Goal: Transaction & Acquisition: Purchase product/service

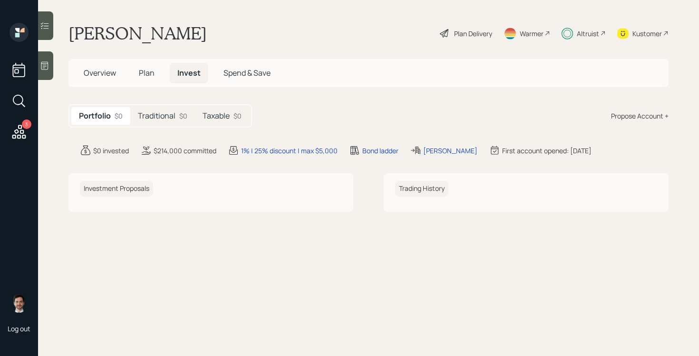
click at [98, 74] on span "Overview" at bounding box center [100, 73] width 32 height 10
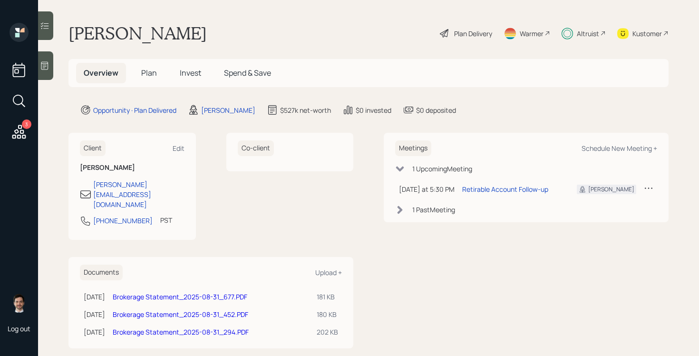
click at [149, 72] on span "Plan" at bounding box center [149, 73] width 16 height 10
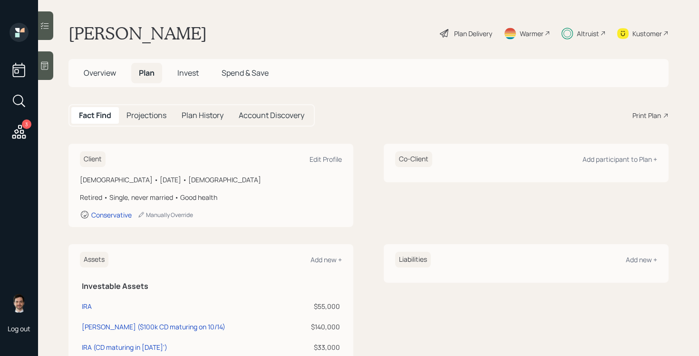
click at [193, 77] on span "Invest" at bounding box center [187, 73] width 21 height 10
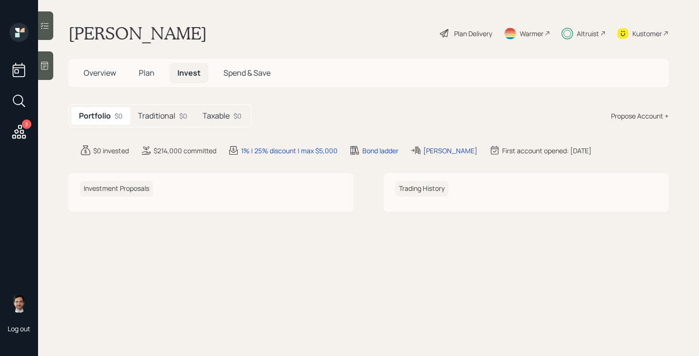
click at [640, 117] on div "Propose Account +" at bounding box center [640, 116] width 58 height 10
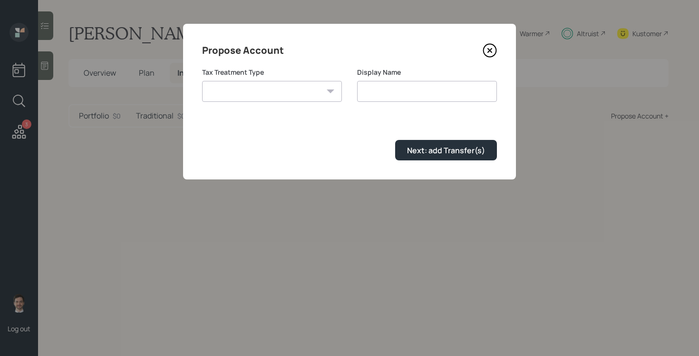
click at [302, 91] on select "Roth Taxable Traditional" at bounding box center [272, 91] width 140 height 21
select select "traditional"
click at [202, 81] on select "Roth Taxable Traditional" at bounding box center [272, 91] width 140 height 21
click at [393, 97] on input "Traditional" at bounding box center [427, 91] width 140 height 21
click at [395, 92] on input "Traditional" at bounding box center [427, 91] width 140 height 21
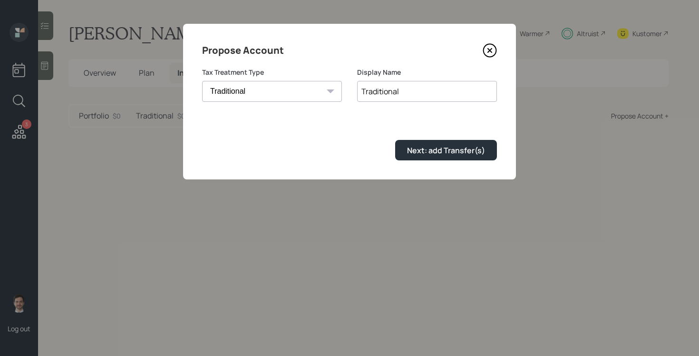
click at [395, 92] on input "Traditional" at bounding box center [427, 91] width 140 height 21
type input "Legacy IRA (CD's)"
click at [395, 140] on button "Next: add Transfer(s)" at bounding box center [446, 150] width 102 height 20
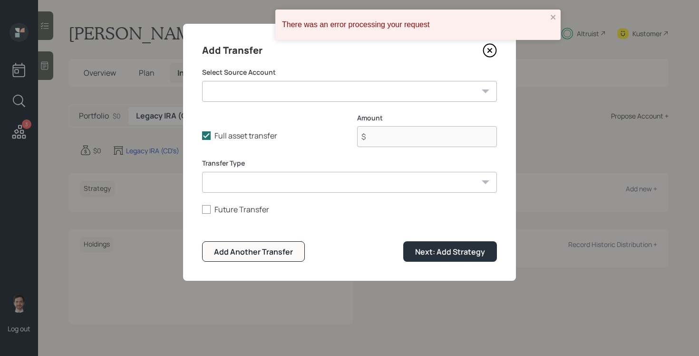
click at [388, 94] on select "IRA ($55,000 | IRA) TOD ($100k CD maturing on 10/14) ($140,000 | Taxable Invest…" at bounding box center [349, 91] width 295 height 21
select select "cf53178b-e453-4ac1-9f24-3e610c23ba54"
click at [202, 81] on select "IRA ($55,000 | IRA) TOD ($100k CD maturing on 10/14) ($140,000 | Taxable Invest…" at bounding box center [349, 91] width 295 height 21
type input "$ 33,000"
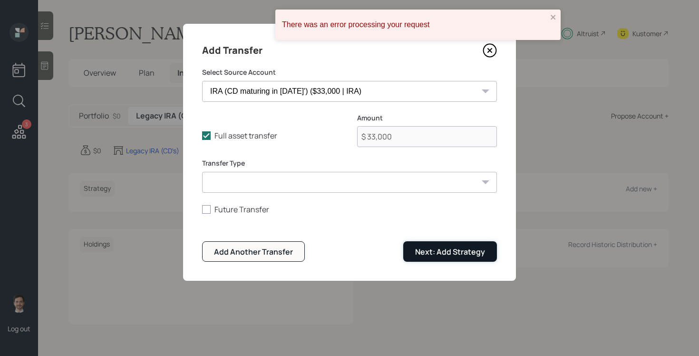
click at [442, 252] on div "Next: Add Strategy" at bounding box center [450, 251] width 70 height 10
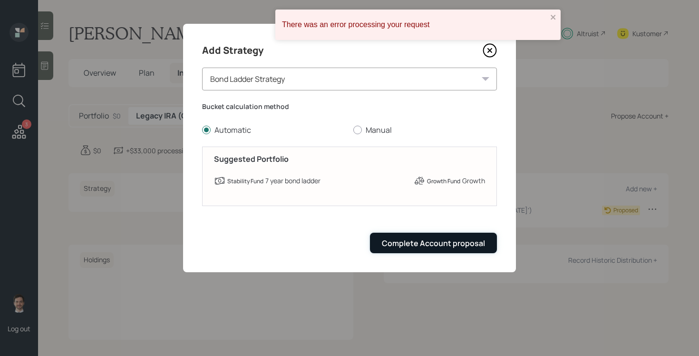
click at [400, 253] on button "Complete Account proposal" at bounding box center [433, 243] width 127 height 20
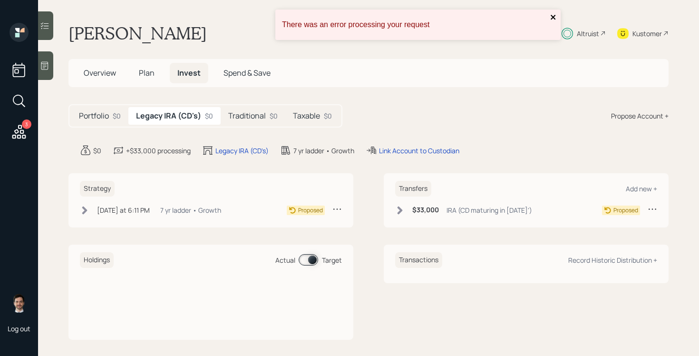
click at [554, 19] on icon "close" at bounding box center [553, 17] width 7 height 8
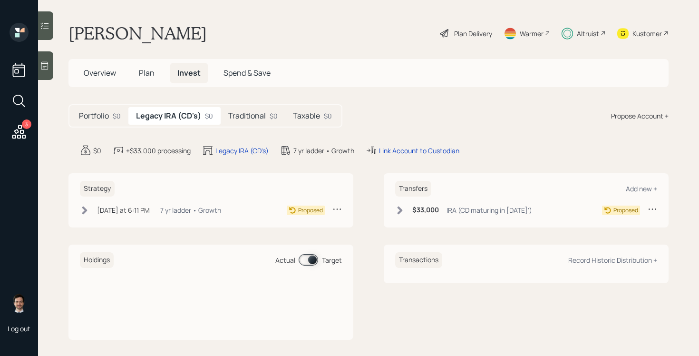
click at [260, 117] on h5 "Traditional" at bounding box center [247, 115] width 38 height 9
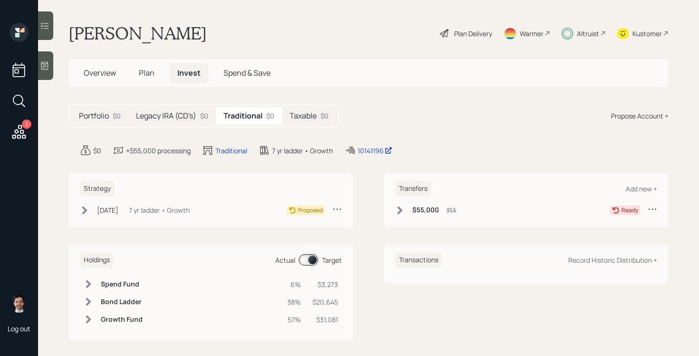
click at [401, 210] on icon at bounding box center [400, 210] width 5 height 8
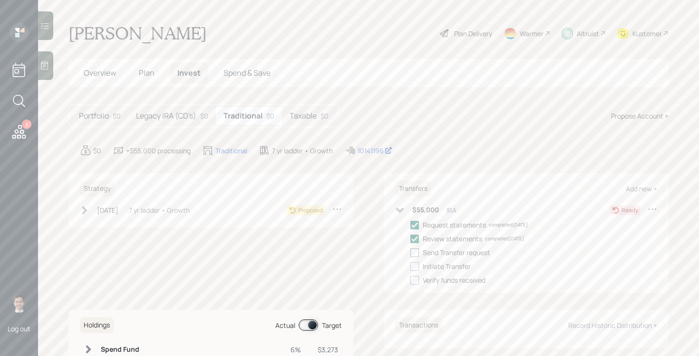
click at [417, 255] on div at bounding box center [414, 252] width 9 height 9
click at [410, 253] on input "checkbox" at bounding box center [410, 252] width 0 height 0
checkbox input "true"
click at [417, 266] on div at bounding box center [414, 266] width 9 height 9
click at [410, 266] on input "checkbox" at bounding box center [410, 266] width 0 height 0
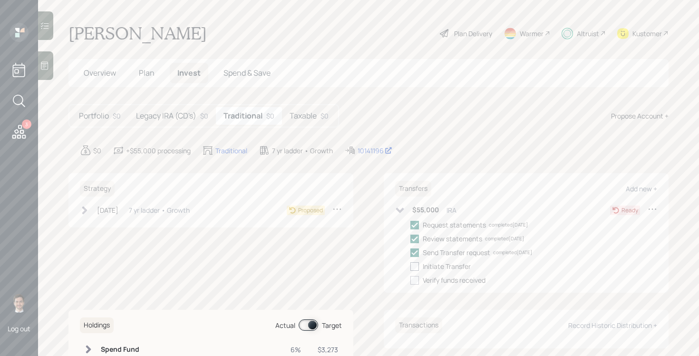
checkbox input "true"
click at [313, 120] on h5 "Taxable" at bounding box center [303, 115] width 27 height 9
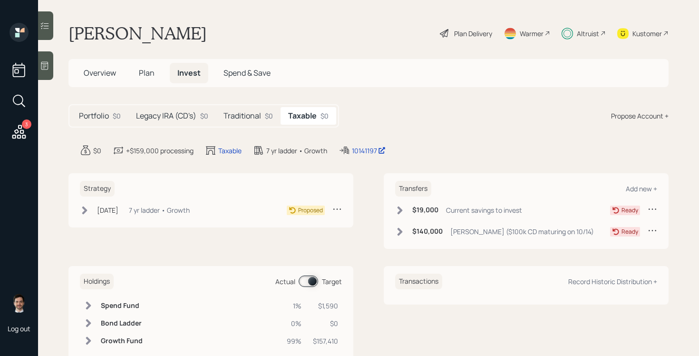
click at [401, 208] on icon at bounding box center [400, 210] width 5 height 8
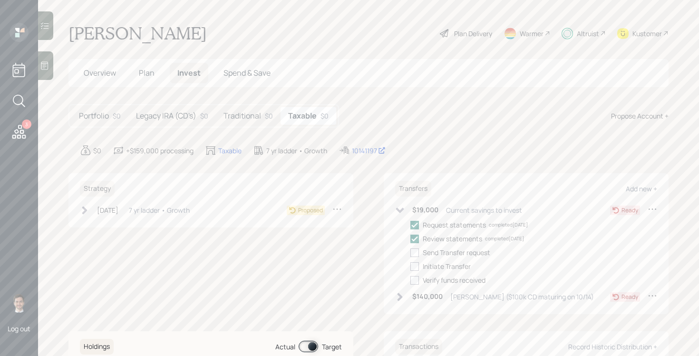
click at [401, 208] on icon at bounding box center [400, 210] width 10 height 10
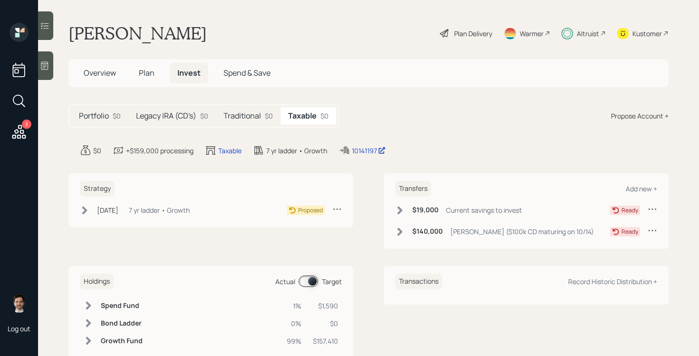
click at [400, 234] on icon at bounding box center [400, 231] width 5 height 8
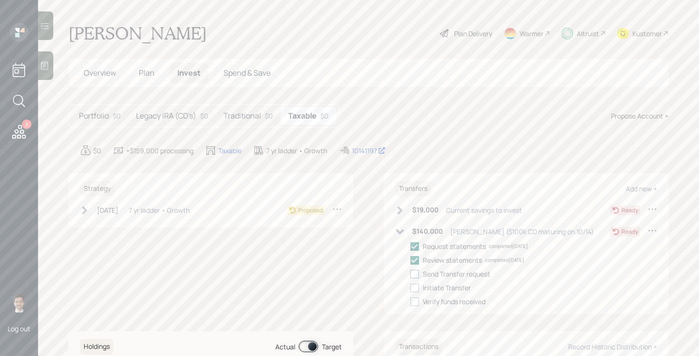
click at [416, 275] on div at bounding box center [414, 274] width 9 height 9
click at [410, 274] on input "checkbox" at bounding box center [410, 274] width 0 height 0
checkbox input "true"
click at [416, 289] on div at bounding box center [414, 287] width 9 height 9
click at [410, 288] on input "checkbox" at bounding box center [410, 287] width 0 height 0
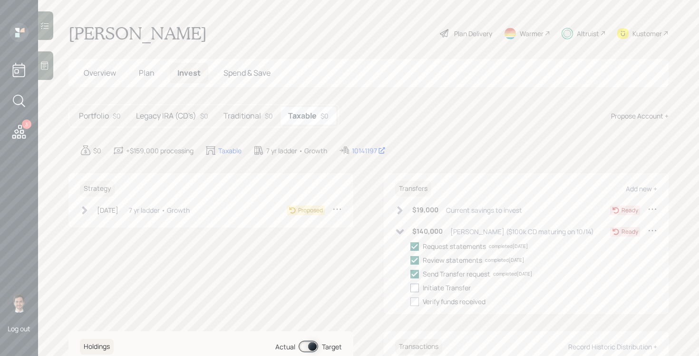
checkbox input "true"
click at [401, 233] on icon at bounding box center [400, 231] width 8 height 5
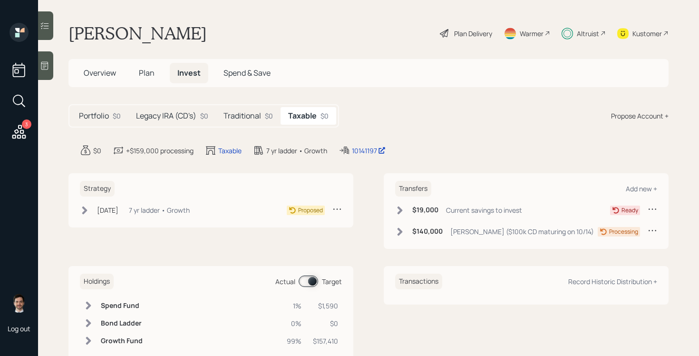
click at [255, 118] on h5 "Traditional" at bounding box center [243, 115] width 38 height 9
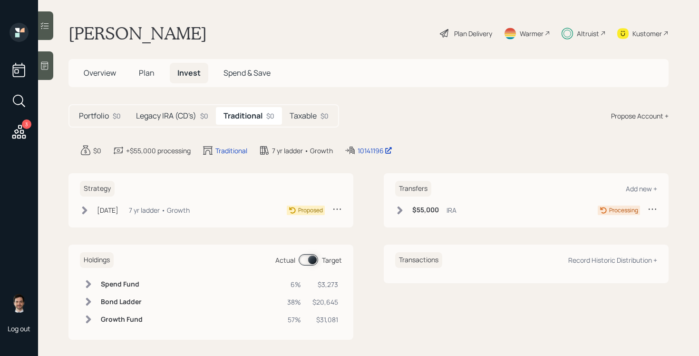
click at [174, 116] on h5 "Legacy IRA (CD's)" at bounding box center [166, 115] width 60 height 9
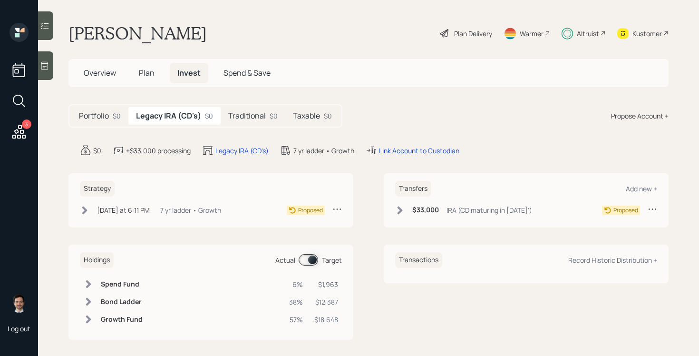
click at [400, 210] on icon at bounding box center [400, 210] width 10 height 10
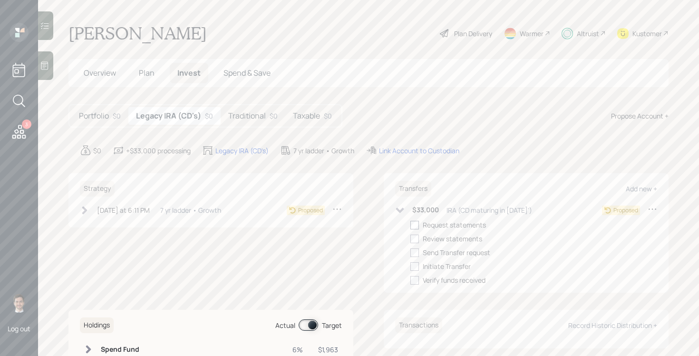
click at [413, 225] on div at bounding box center [414, 225] width 9 height 9
click at [410, 225] on input "checkbox" at bounding box center [410, 225] width 0 height 0
checkbox input "true"
click at [414, 238] on div at bounding box center [414, 238] width 9 height 9
click at [410, 238] on input "checkbox" at bounding box center [410, 238] width 0 height 0
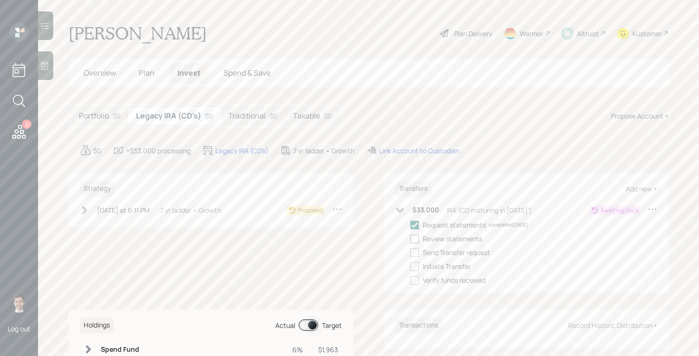
checkbox input "true"
click at [414, 252] on div at bounding box center [414, 252] width 9 height 9
click at [410, 252] on input "checkbox" at bounding box center [410, 252] width 0 height 0
checkbox input "true"
click at [414, 267] on div at bounding box center [414, 266] width 9 height 9
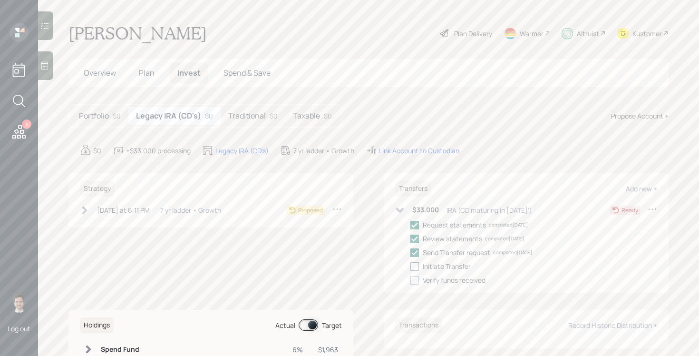
click at [410, 266] on input "checkbox" at bounding box center [410, 266] width 0 height 0
checkbox input "true"
click at [402, 207] on icon at bounding box center [400, 210] width 10 height 10
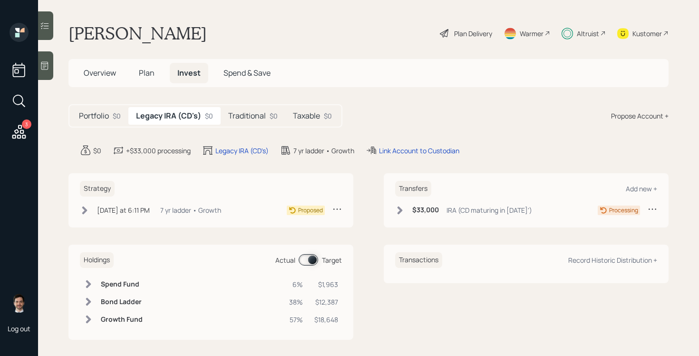
click at [316, 117] on h5 "Taxable" at bounding box center [306, 115] width 27 height 9
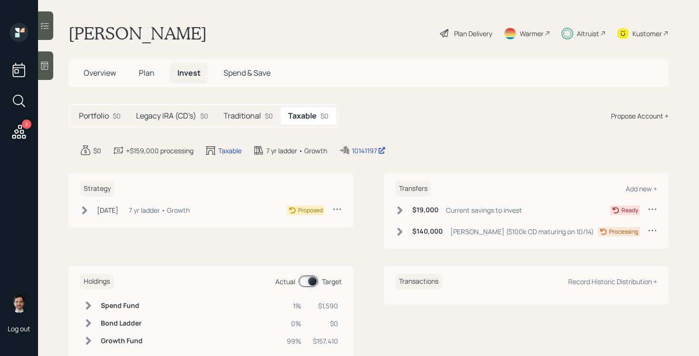
click at [242, 117] on h5 "Traditional" at bounding box center [243, 115] width 38 height 9
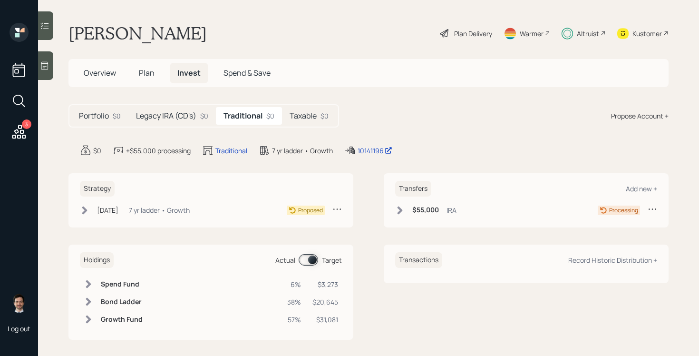
click at [176, 116] on h5 "Legacy IRA (CD's)" at bounding box center [166, 115] width 60 height 9
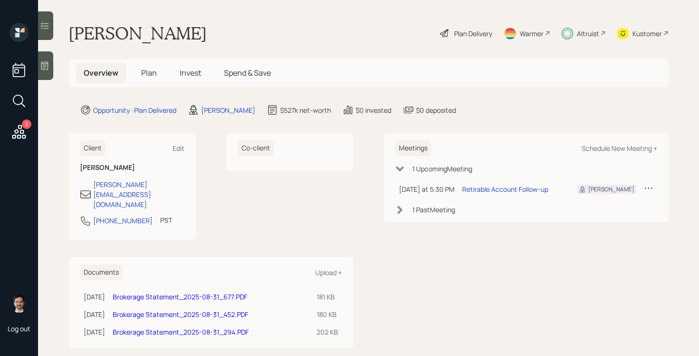
click at [148, 75] on span "Plan" at bounding box center [149, 73] width 16 height 10
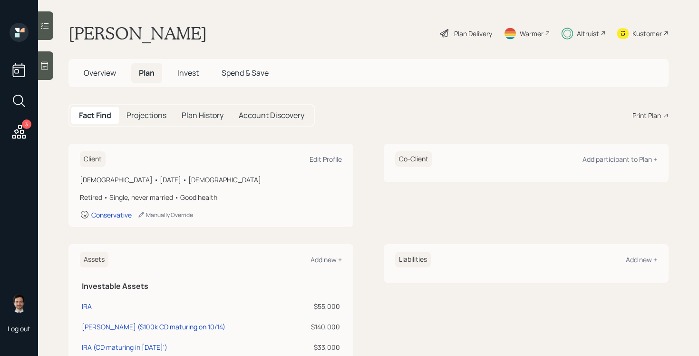
click at [189, 71] on span "Invest" at bounding box center [187, 73] width 21 height 10
